Goal: Find specific page/section: Find specific page/section

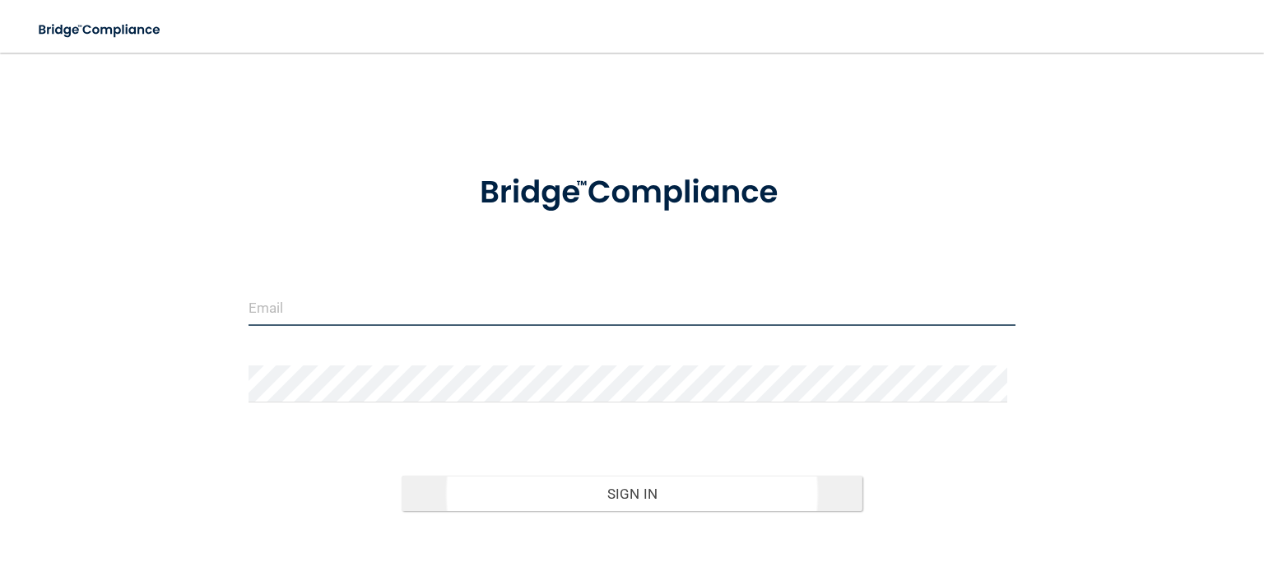
type input "[EMAIL_ADDRESS][DOMAIN_NAME]"
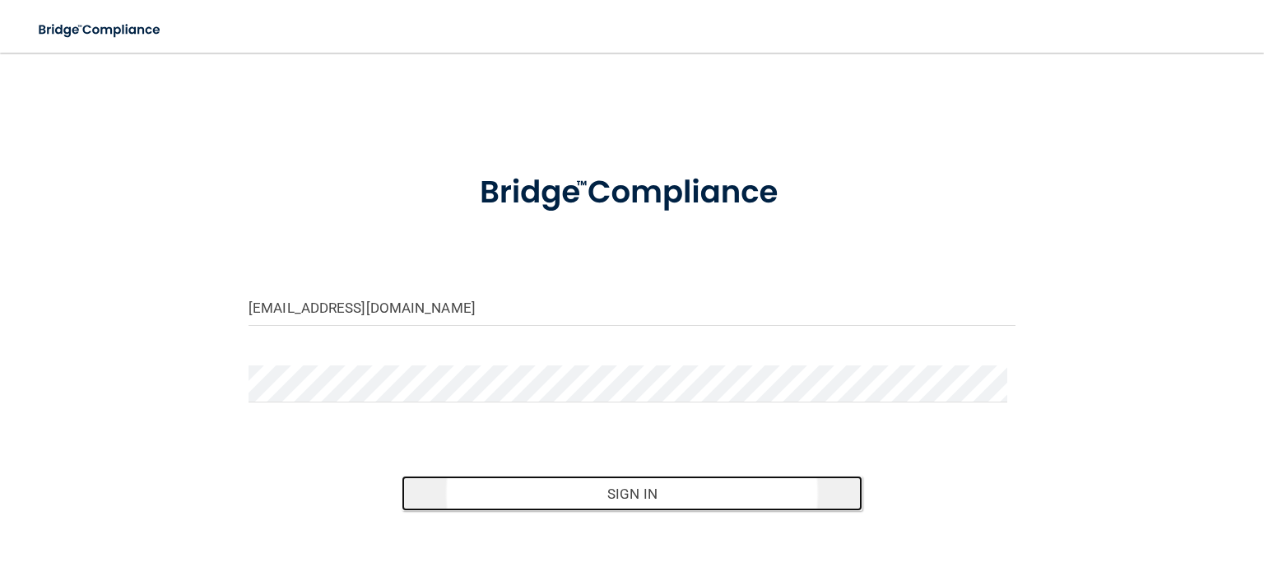
click at [672, 499] on button "Sign In" at bounding box center [632, 494] width 460 height 36
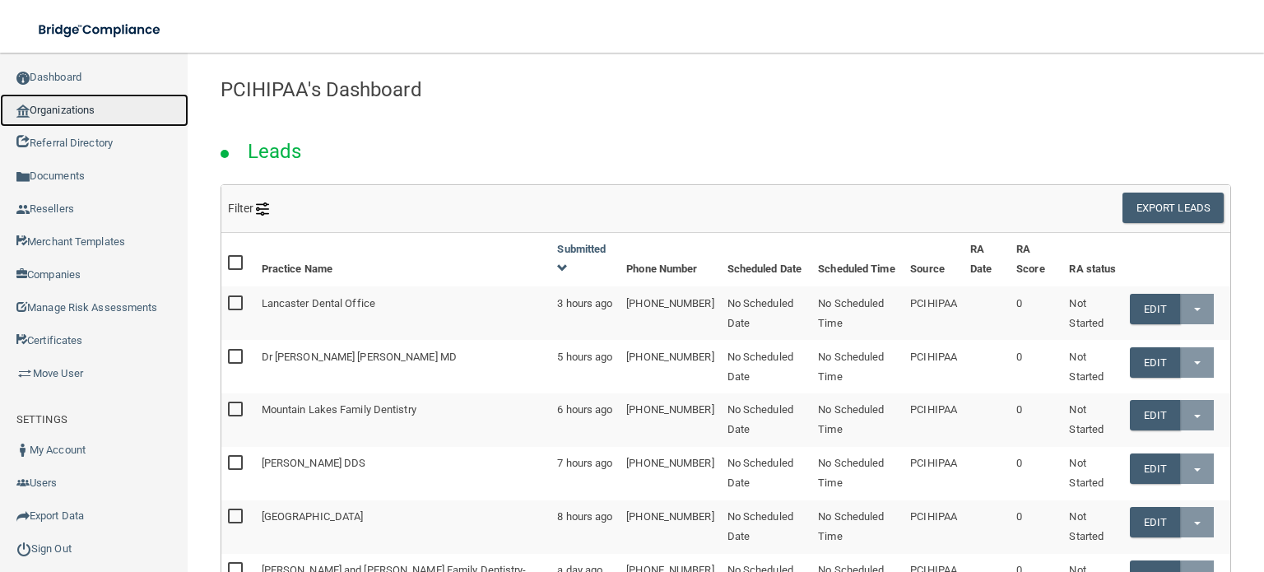
click at [60, 111] on link "Organizations" at bounding box center [94, 110] width 188 height 33
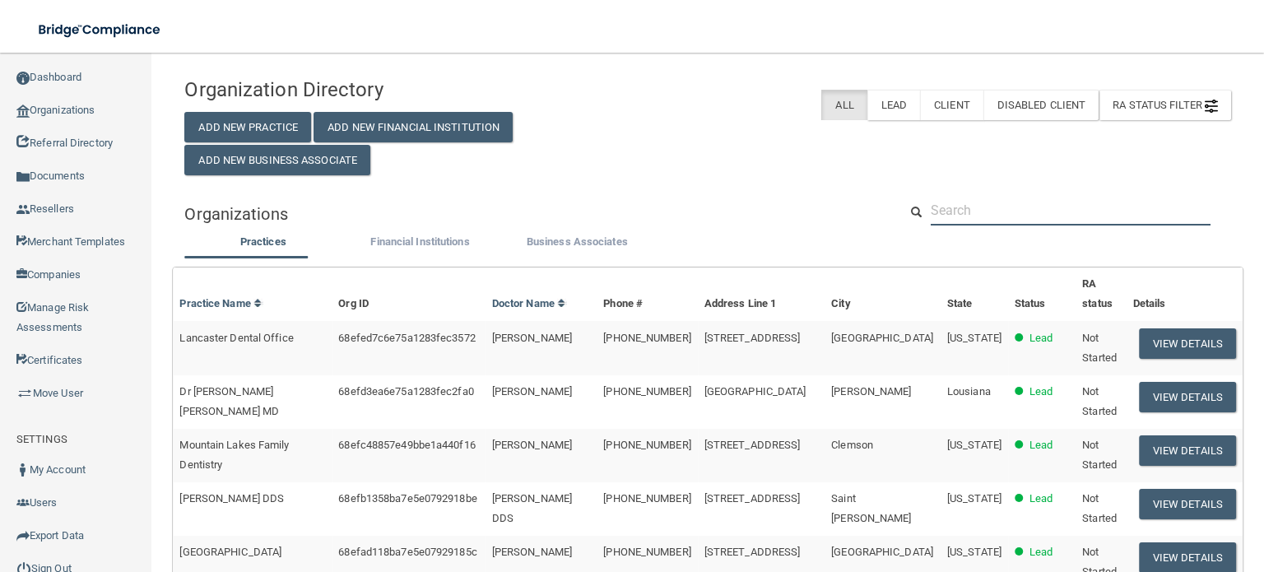
click at [963, 226] on input "text" at bounding box center [1071, 210] width 280 height 30
paste input "[PHONE_NUMBER]"
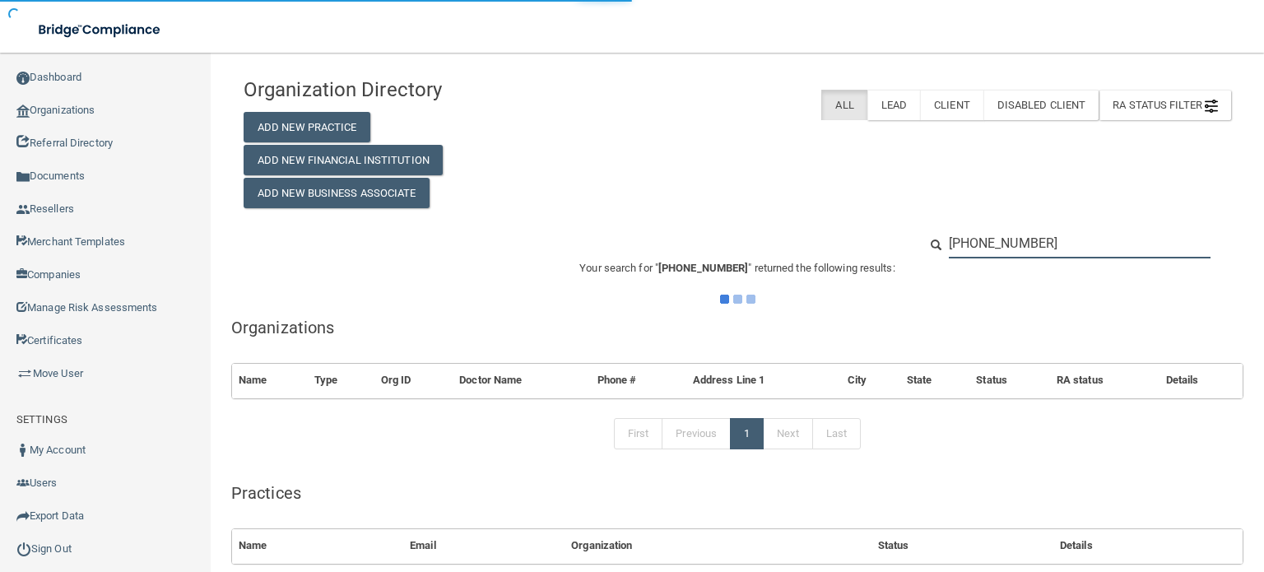
type input "[PHONE_NUMBER]"
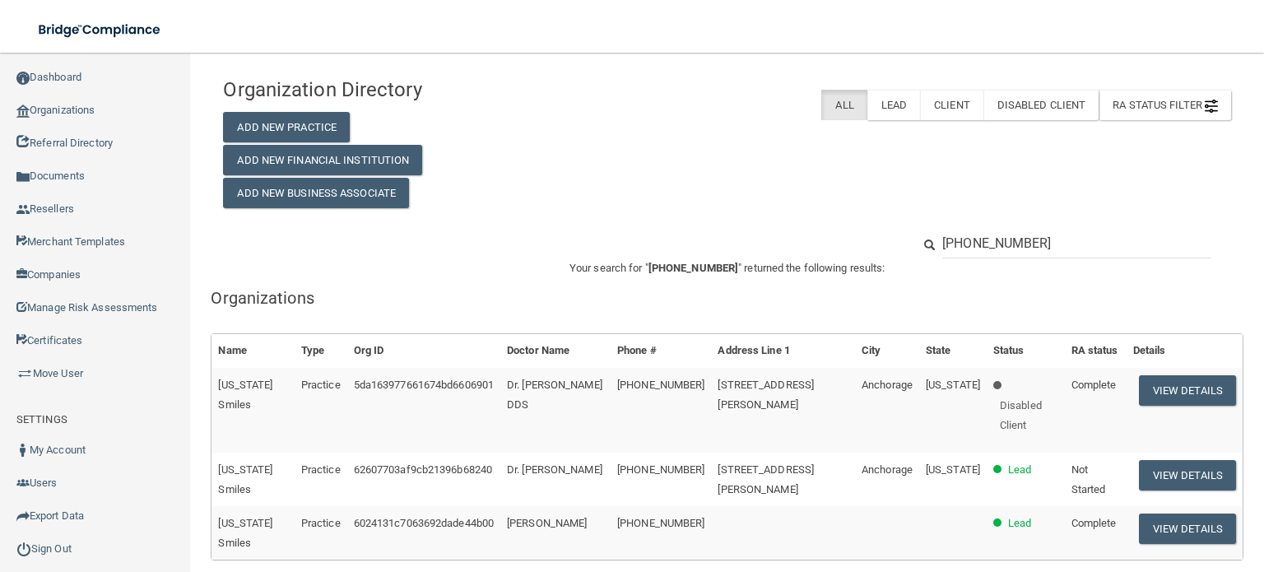
scroll to position [82, 0]
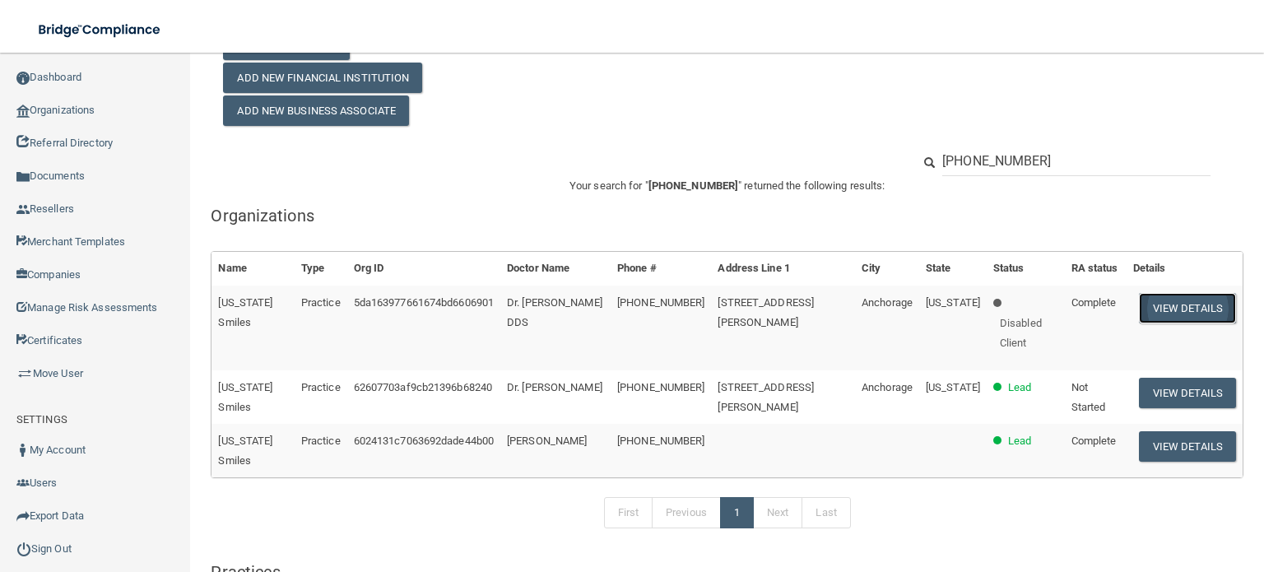
click at [1171, 315] on button "View Details" at bounding box center [1187, 308] width 97 height 30
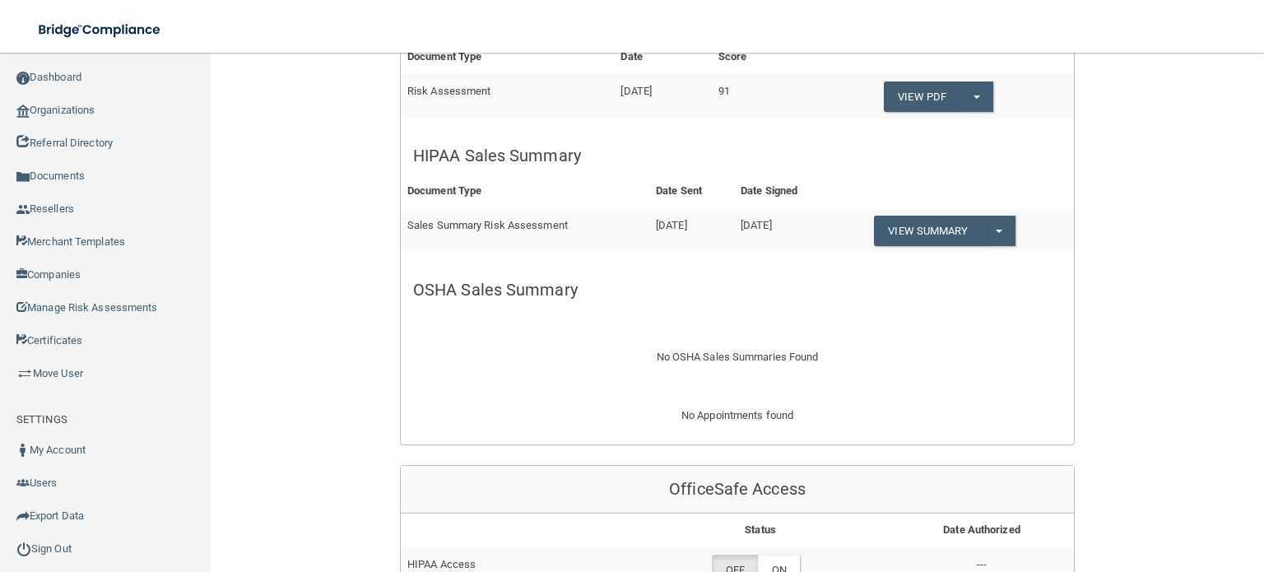
scroll to position [316, 0]
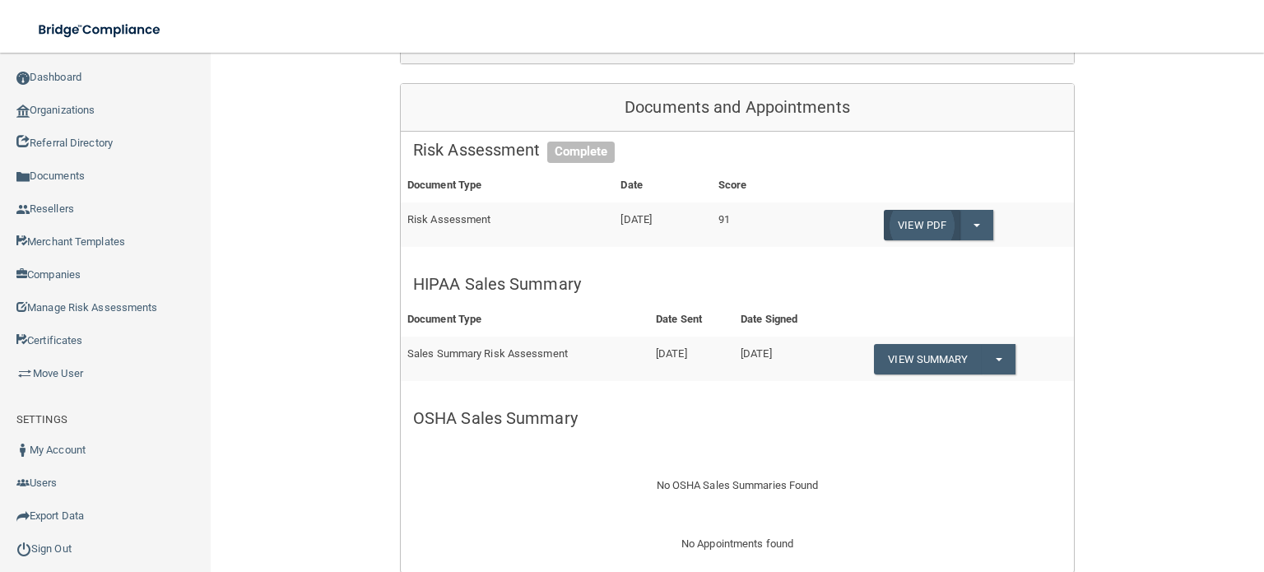
click at [932, 219] on link "View PDF" at bounding box center [922, 225] width 76 height 30
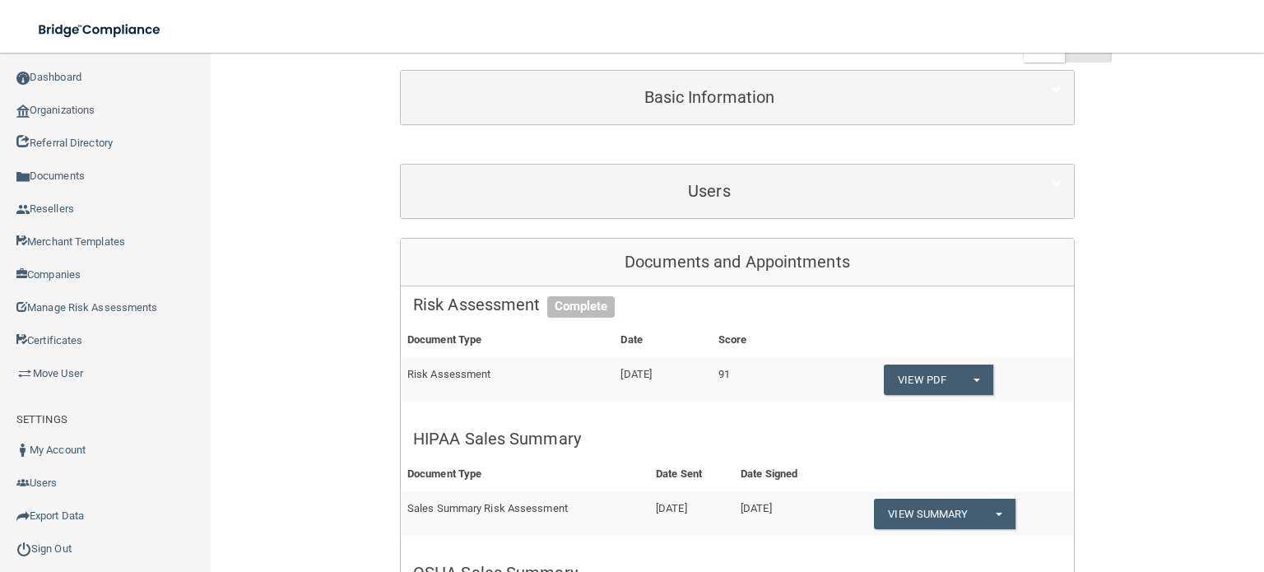
scroll to position [0, 0]
